Goal: Task Accomplishment & Management: Manage account settings

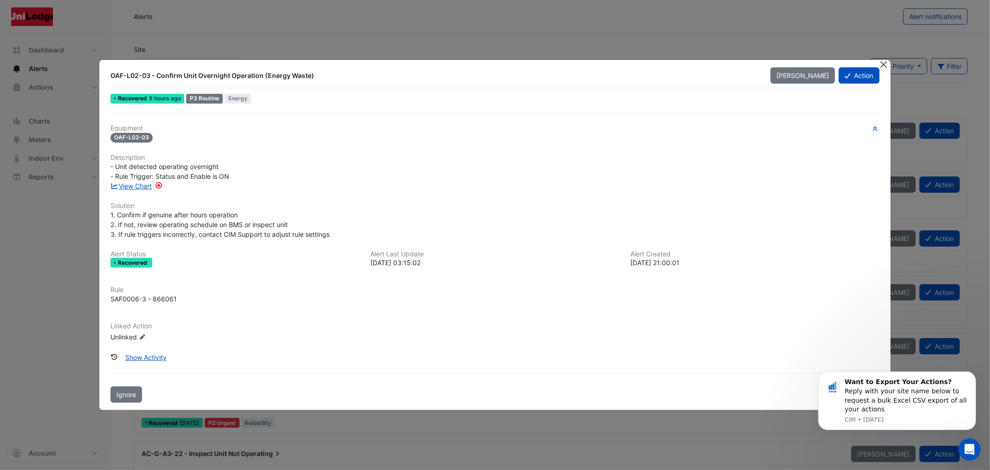
drag, startPoint x: 882, startPoint y: 62, endPoint x: 599, endPoint y: 70, distance: 283.2
click at [881, 62] on button "Close" at bounding box center [884, 65] width 10 height 10
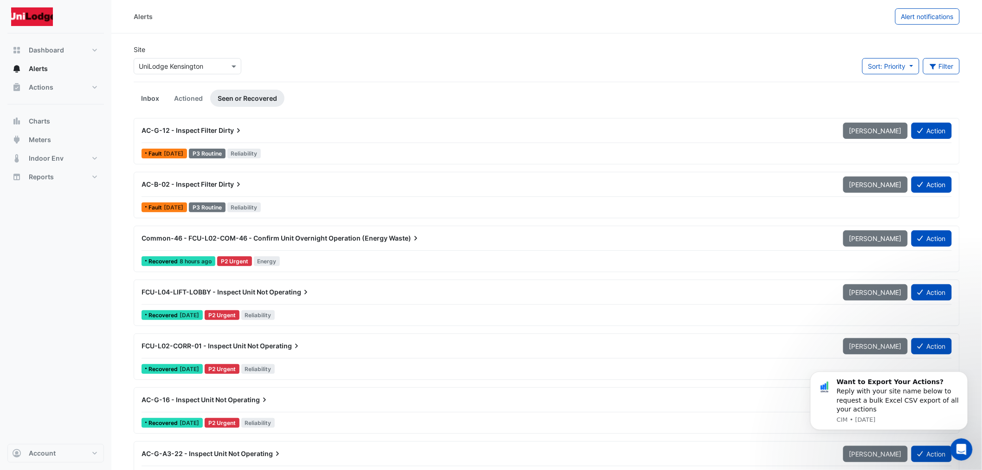
click at [144, 96] on link "Inbox" at bounding box center [150, 98] width 33 height 17
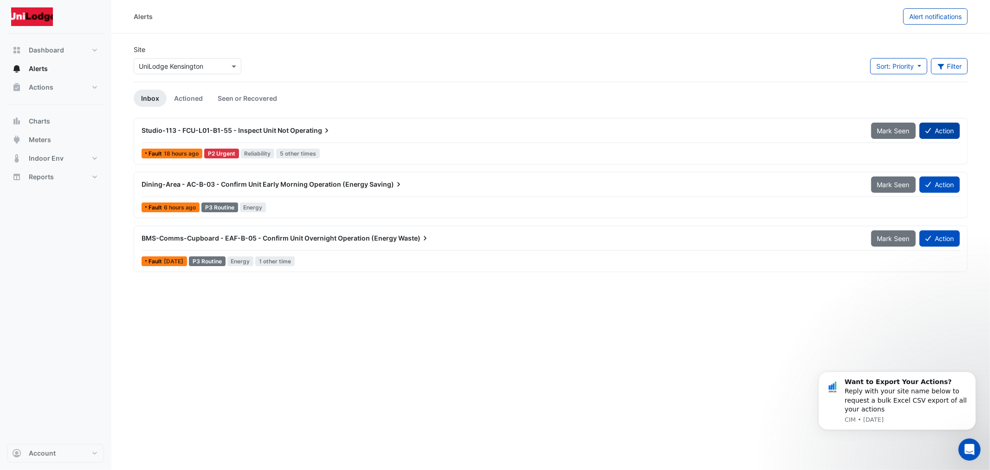
click at [935, 133] on button "Action" at bounding box center [939, 131] width 40 height 16
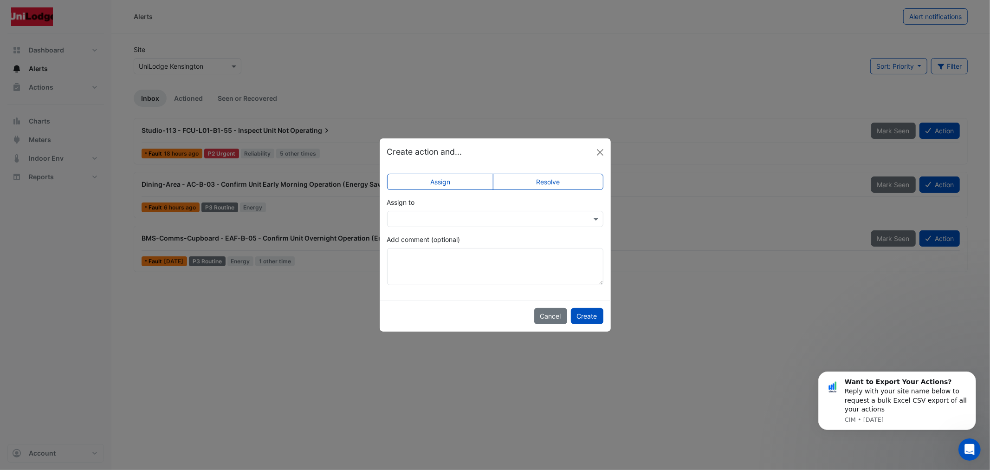
click at [545, 177] on label "Resolve" at bounding box center [548, 182] width 110 height 16
click at [589, 309] on button "Create" at bounding box center [587, 316] width 32 height 16
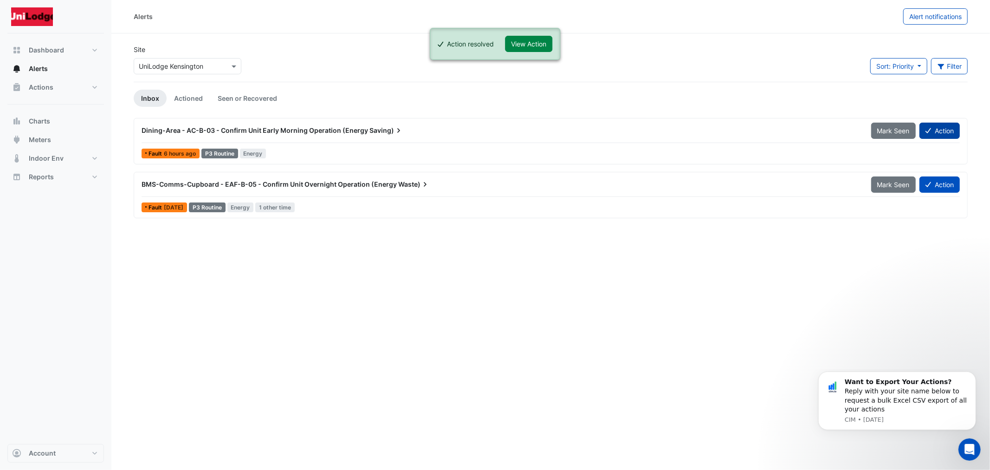
click at [925, 130] on button "Action" at bounding box center [939, 131] width 40 height 16
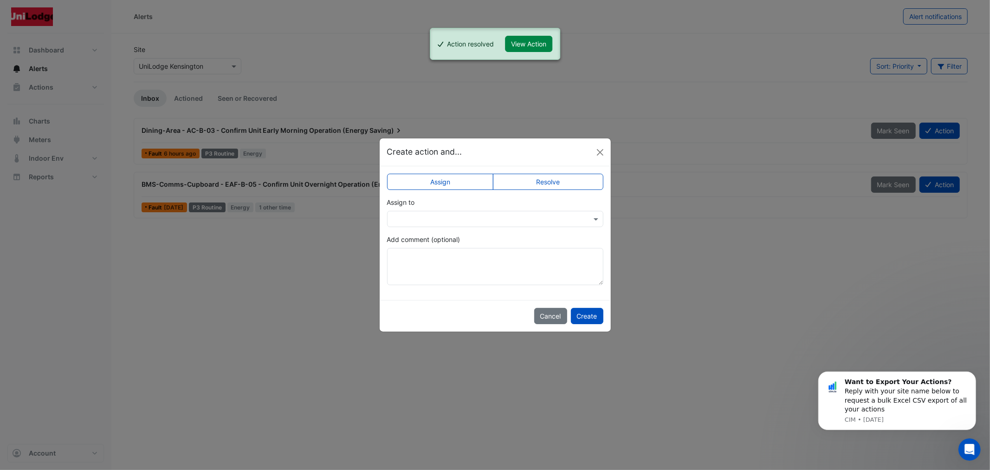
click at [537, 184] on label "Resolve" at bounding box center [548, 182] width 110 height 16
click at [588, 318] on button "Create" at bounding box center [587, 316] width 32 height 16
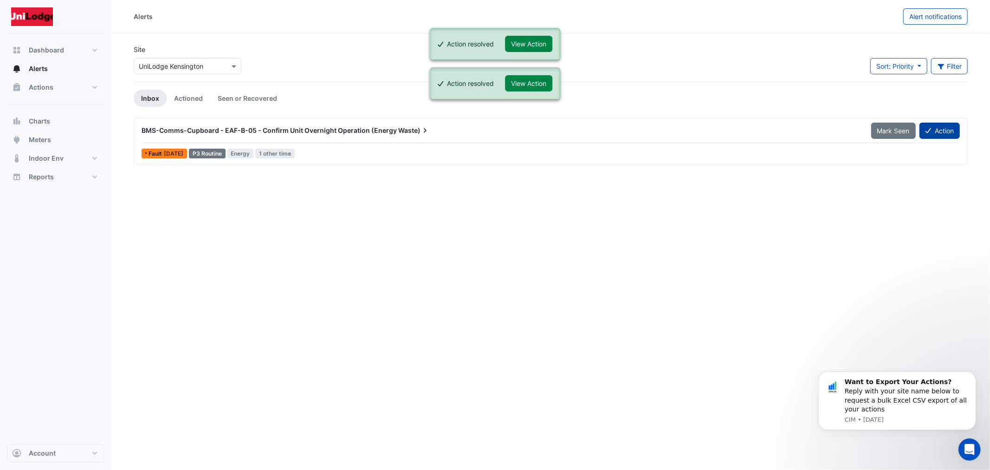
click at [941, 128] on button "Action" at bounding box center [939, 131] width 40 height 16
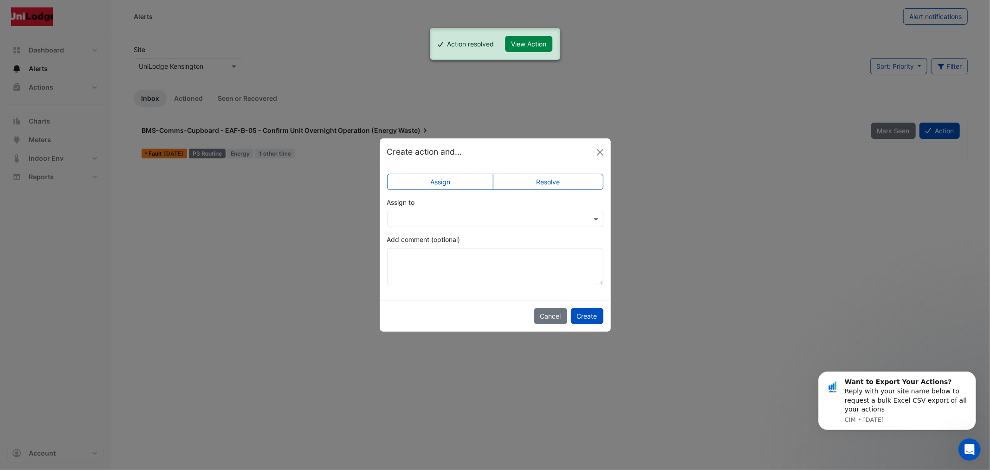
click at [523, 186] on label "Resolve" at bounding box center [548, 182] width 110 height 16
click at [589, 321] on button "Create" at bounding box center [587, 316] width 32 height 16
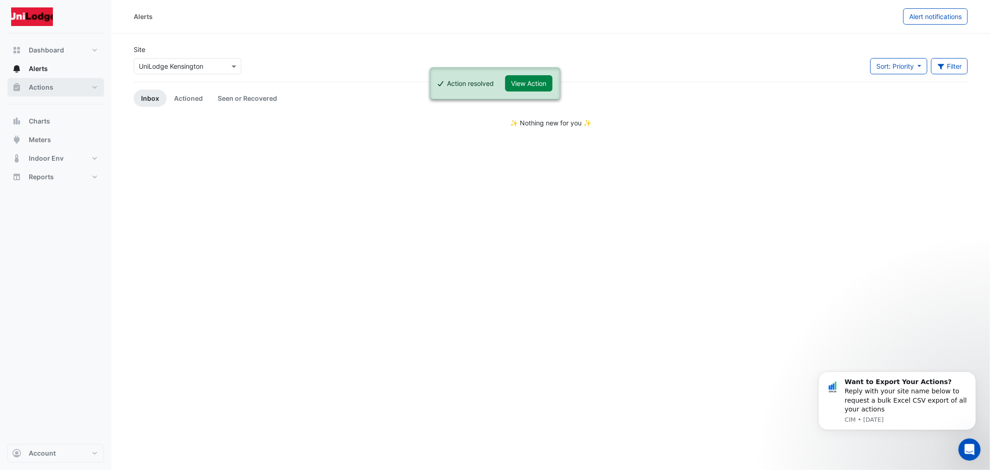
click at [41, 89] on span "Actions" at bounding box center [41, 87] width 25 height 9
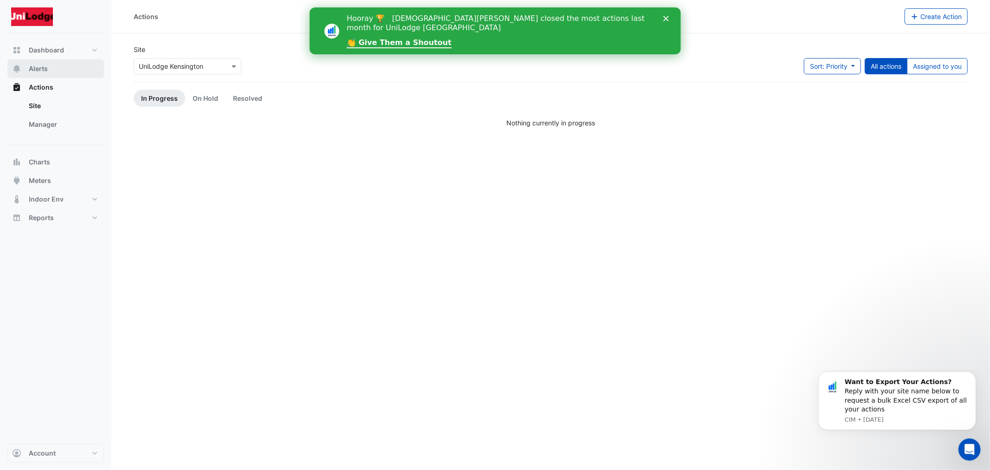
click at [66, 76] on button "Alerts" at bounding box center [55, 68] width 97 height 19
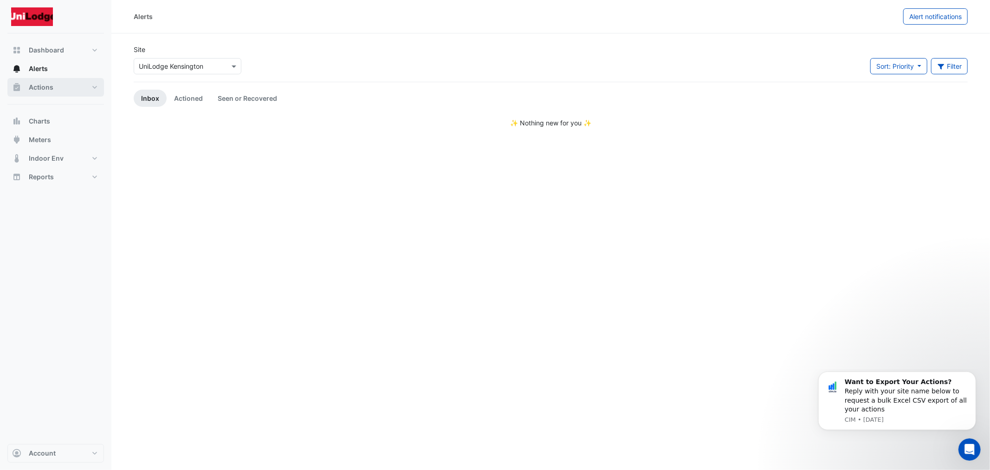
click at [53, 86] on button "Actions" at bounding box center [55, 87] width 97 height 19
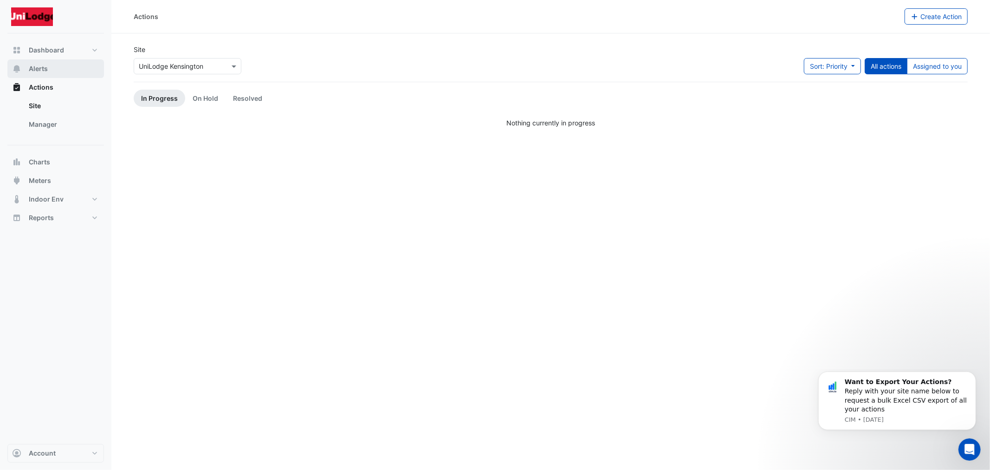
click at [56, 70] on button "Alerts" at bounding box center [55, 68] width 97 height 19
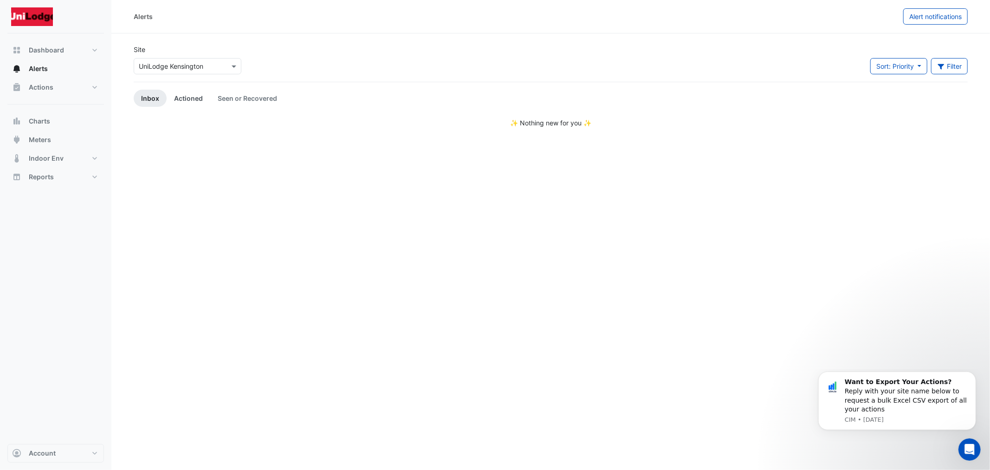
click at [175, 103] on link "Actioned" at bounding box center [189, 98] width 44 height 17
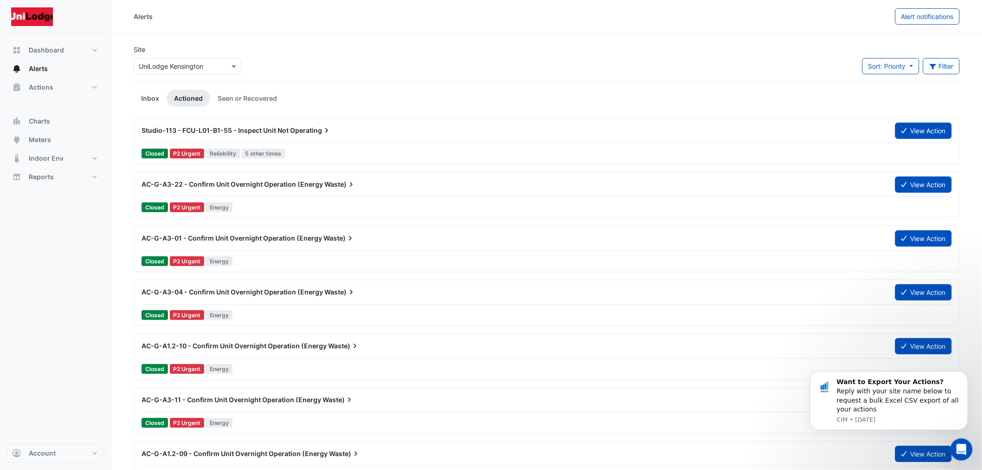
click at [154, 99] on link "Inbox" at bounding box center [150, 98] width 33 height 17
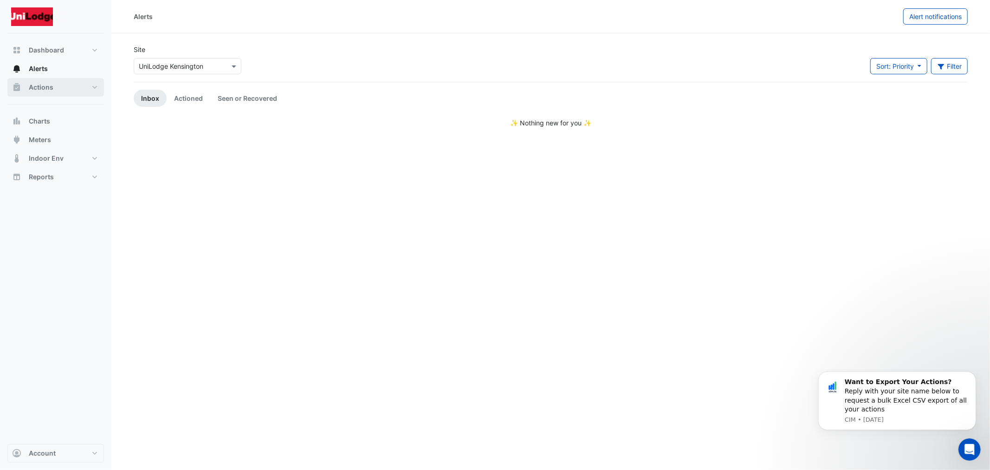
click at [44, 81] on button "Actions" at bounding box center [55, 87] width 97 height 19
